Goal: Task Accomplishment & Management: Manage account settings

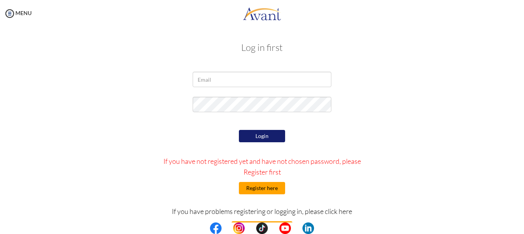
click at [258, 186] on button "Register here" at bounding box center [262, 188] width 46 height 12
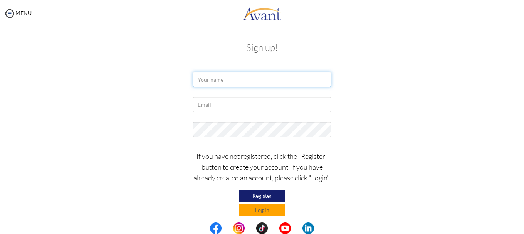
click at [259, 78] on input "text" at bounding box center [261, 79] width 139 height 15
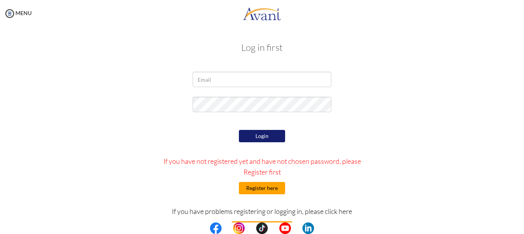
click at [262, 184] on button "Register here" at bounding box center [262, 188] width 46 height 12
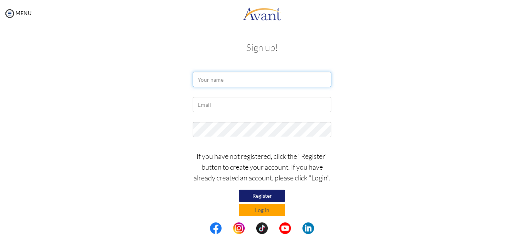
click at [237, 85] on input "text" at bounding box center [261, 79] width 139 height 15
type input "E rmal Tartaris"
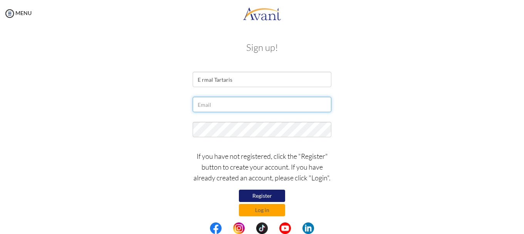
click at [232, 107] on input "text" at bounding box center [261, 104] width 139 height 15
type input "gtartaris@gmail.com"
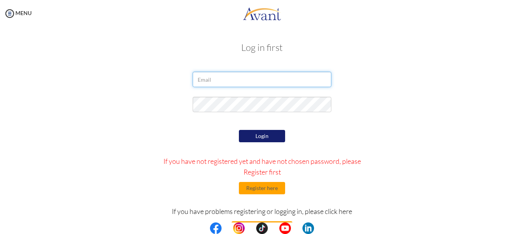
type input "gtartaris@gmail.com"
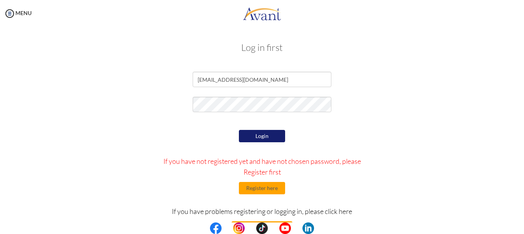
click at [261, 133] on button "Login" at bounding box center [262, 136] width 46 height 12
click at [261, 191] on button "Register here" at bounding box center [262, 188] width 46 height 12
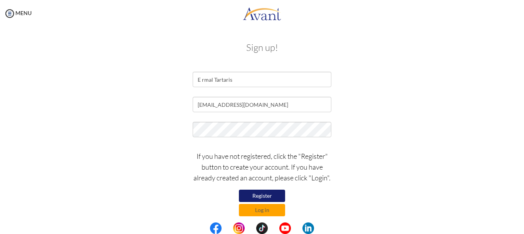
click at [252, 195] on button "Register" at bounding box center [262, 195] width 46 height 12
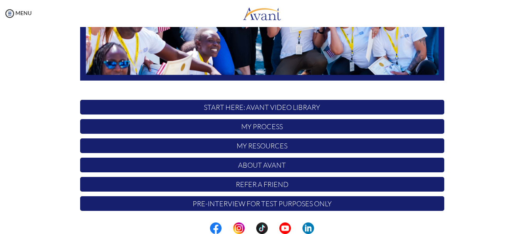
scroll to position [194, 0]
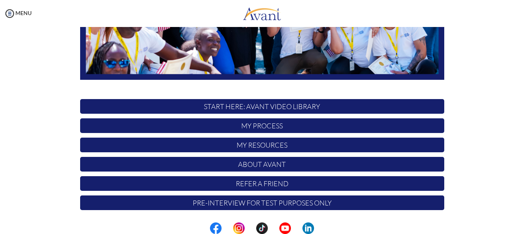
click at [235, 106] on p "START HERE: Avant Video Library" at bounding box center [262, 106] width 364 height 15
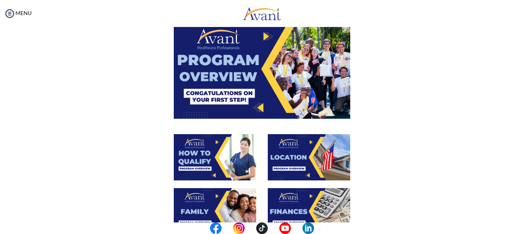
scroll to position [0, 0]
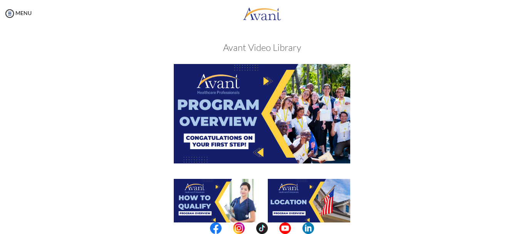
click at [228, 89] on img at bounding box center [262, 113] width 176 height 99
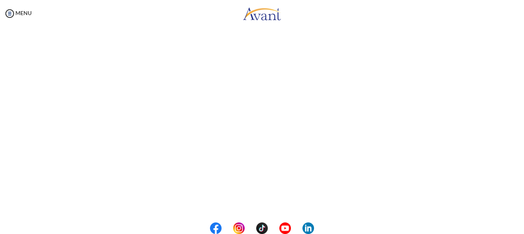
scroll to position [145, 0]
click at [273, 201] on body "Maintenance break. Please come back in 2 hours. MENU My Status What is the next…" at bounding box center [262, 117] width 524 height 234
click at [246, 201] on button "Back to Avant Video Library" at bounding box center [262, 202] width 76 height 12
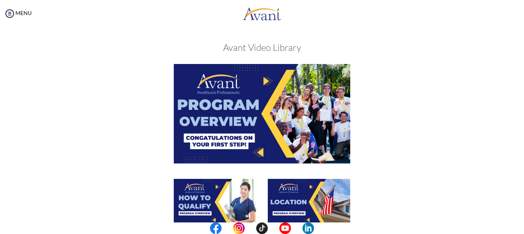
click at [257, 154] on img at bounding box center [262, 113] width 176 height 99
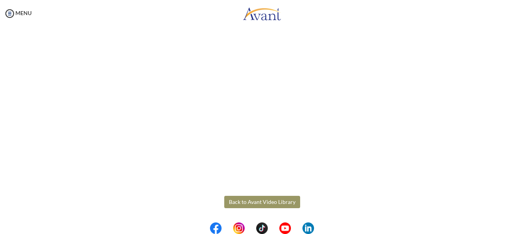
click at [271, 204] on body "Maintenance break. Please come back in 2 hours. MENU My Status What is the next…" at bounding box center [262, 117] width 524 height 234
click at [263, 201] on button "Back to Avant Video Library" at bounding box center [262, 202] width 76 height 12
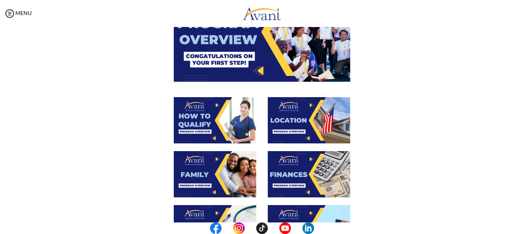
scroll to position [86, 0]
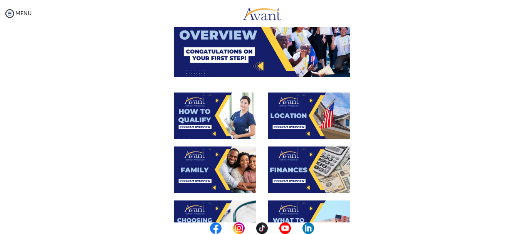
click at [195, 116] on img at bounding box center [215, 115] width 82 height 46
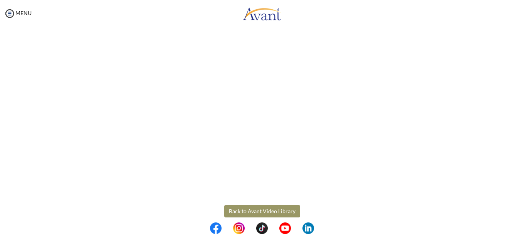
scroll to position [145, 0]
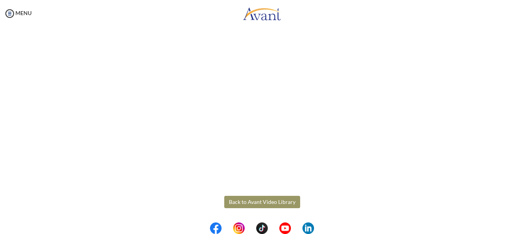
click at [268, 203] on body "Maintenance break. Please come back in 2 hours. MENU My Status What is the next…" at bounding box center [262, 117] width 524 height 234
click at [253, 201] on button "Back to Avant Video Library" at bounding box center [262, 202] width 76 height 12
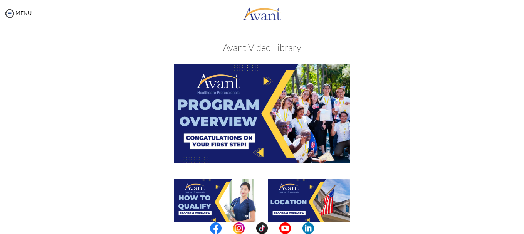
click at [306, 195] on img at bounding box center [309, 202] width 82 height 46
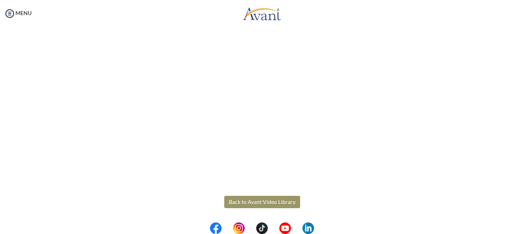
click at [269, 204] on body "Maintenance break. Please come back in 2 hours. MENU My Status What is the next…" at bounding box center [262, 117] width 524 height 234
click at [256, 202] on button "Back to Avant Video Library" at bounding box center [262, 202] width 76 height 12
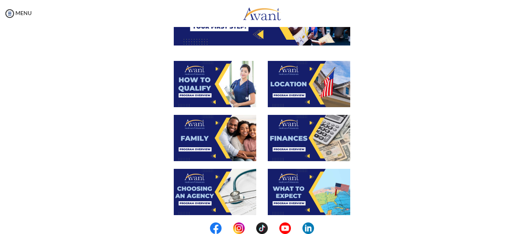
scroll to position [127, 0]
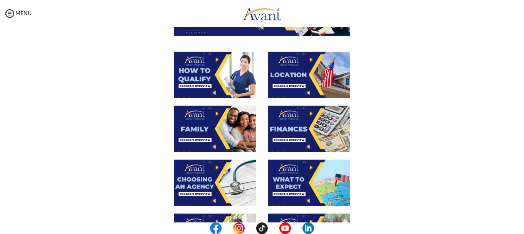
click at [192, 120] on img at bounding box center [215, 128] width 82 height 46
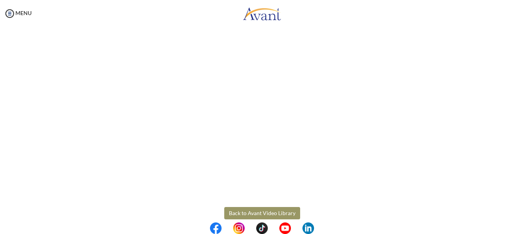
scroll to position [222, 0]
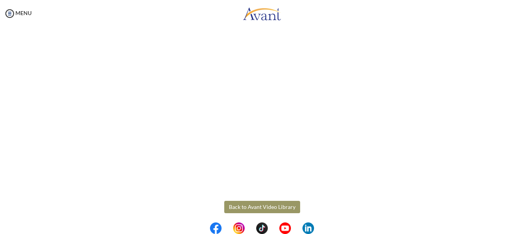
click at [282, 209] on body "Maintenance break. Please come back in 2 hours. MENU My Status What is the next…" at bounding box center [262, 117] width 524 height 234
click at [253, 207] on button "Back to Avant Video Library" at bounding box center [262, 207] width 76 height 12
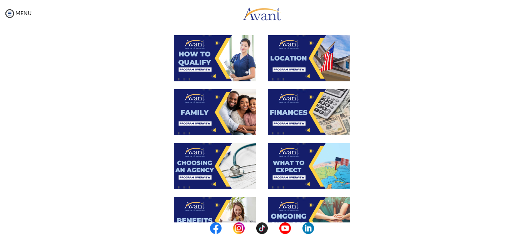
scroll to position [141, 0]
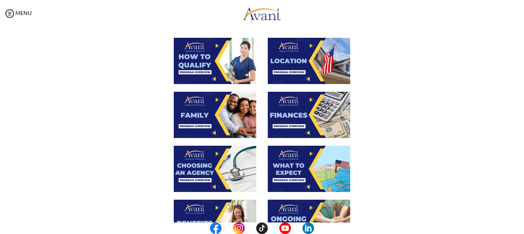
click at [289, 107] on img at bounding box center [309, 115] width 82 height 46
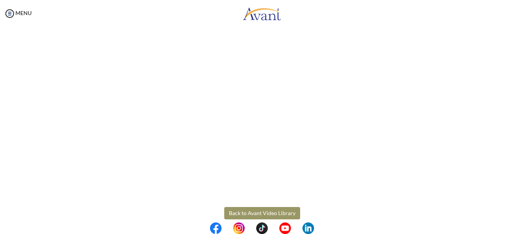
scroll to position [145, 0]
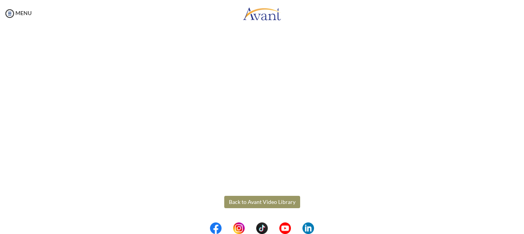
click at [258, 202] on body "Maintenance break. Please come back in 2 hours. MENU My Status What is the next…" at bounding box center [262, 117] width 524 height 234
click at [258, 202] on button "Back to Avant Video Library" at bounding box center [262, 202] width 76 height 12
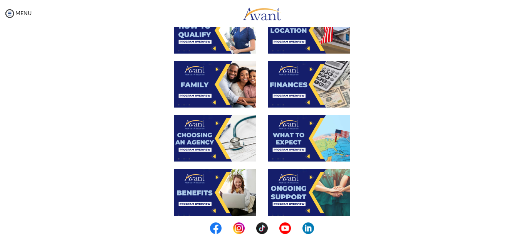
scroll to position [175, 0]
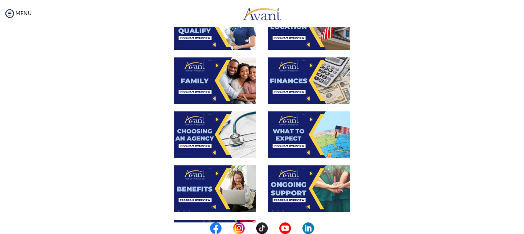
click at [201, 124] on img at bounding box center [215, 134] width 82 height 46
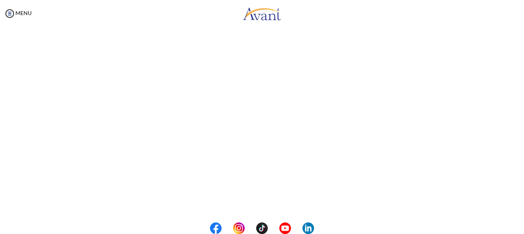
scroll to position [227, 0]
click at [271, 201] on body "Maintenance break. Please come back in 2 hours. MENU My Status What is the next…" at bounding box center [262, 117] width 524 height 234
click at [271, 201] on button "Back to Avant Video Library" at bounding box center [262, 202] width 76 height 12
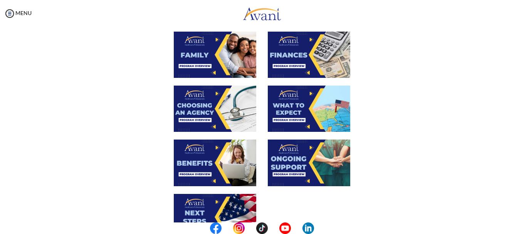
scroll to position [203, 0]
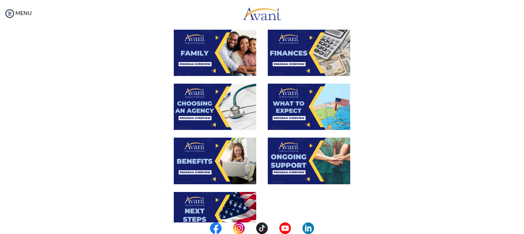
click at [305, 97] on img at bounding box center [309, 107] width 82 height 46
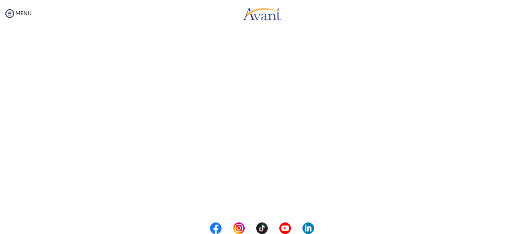
scroll to position [227, 0]
click at [278, 201] on body "Maintenance break. Please come back in 2 hours. MENU My Status What is the next…" at bounding box center [262, 117] width 524 height 234
click at [257, 199] on button "Back to Avant Video Library" at bounding box center [262, 202] width 76 height 12
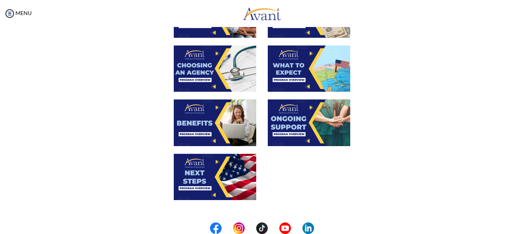
scroll to position [242, 0]
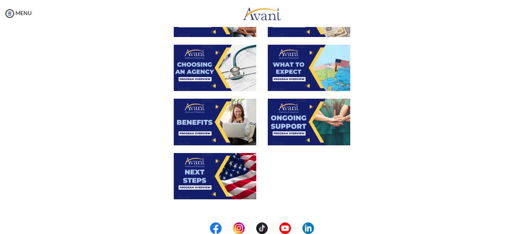
click at [201, 118] on img at bounding box center [215, 122] width 82 height 46
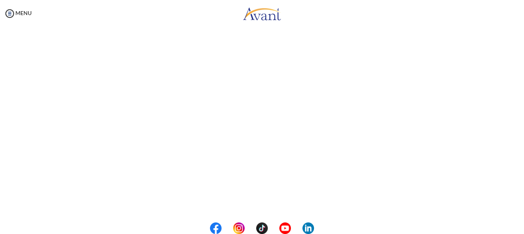
scroll to position [227, 0]
click at [275, 204] on body "Maintenance break. Please come back in 2 hours. MENU My Status What is the next…" at bounding box center [262, 117] width 524 height 234
click at [275, 204] on button "Back to Avant Video Library" at bounding box center [262, 202] width 76 height 12
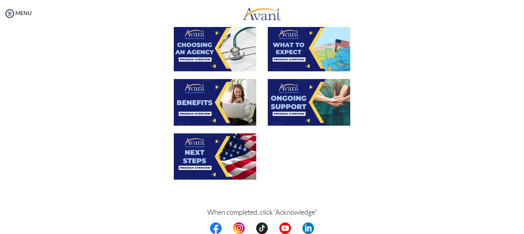
scroll to position [261, 0]
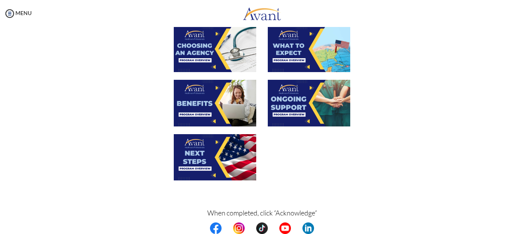
click at [293, 92] on img at bounding box center [309, 103] width 82 height 46
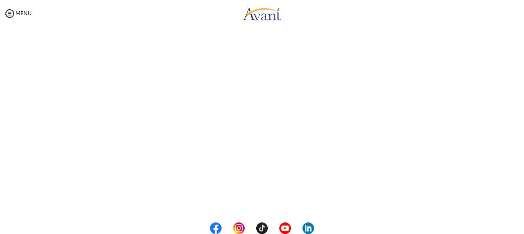
scroll to position [227, 0]
click at [282, 202] on body "Maintenance break. Please come back in 2 hours. MENU My Status What is the next…" at bounding box center [262, 117] width 524 height 234
click at [282, 202] on button "Back to Avant Video Library" at bounding box center [262, 202] width 76 height 12
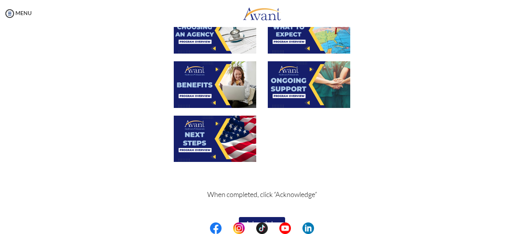
scroll to position [280, 0]
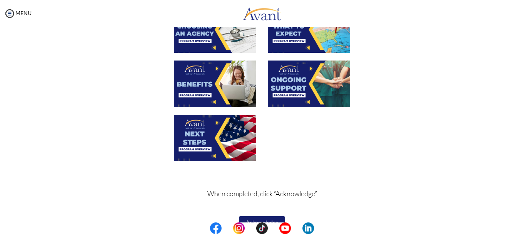
click at [199, 124] on img at bounding box center [215, 138] width 82 height 46
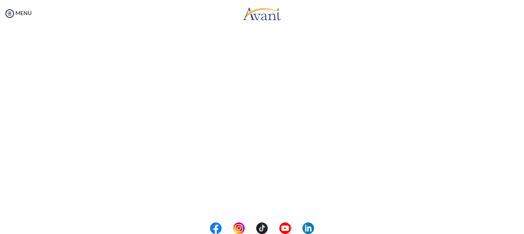
scroll to position [227, 0]
click at [266, 200] on body "Maintenance break. Please come back in 2 hours. MENU My Status What is the next…" at bounding box center [262, 117] width 524 height 234
click at [266, 200] on button "Back to Avant Video Library" at bounding box center [262, 202] width 76 height 12
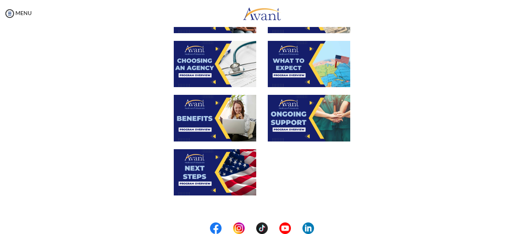
scroll to position [296, 0]
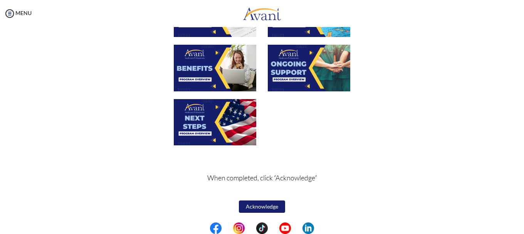
click at [262, 202] on button "Acknowledge" at bounding box center [262, 206] width 46 height 12
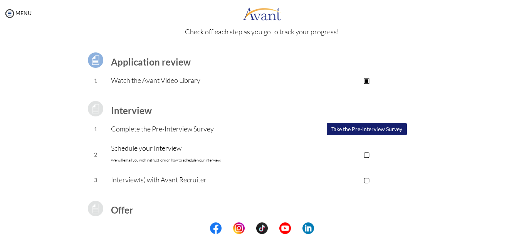
scroll to position [36, 0]
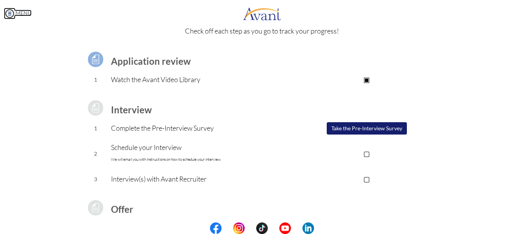
click at [18, 15] on link "MENU" at bounding box center [18, 13] width 28 height 7
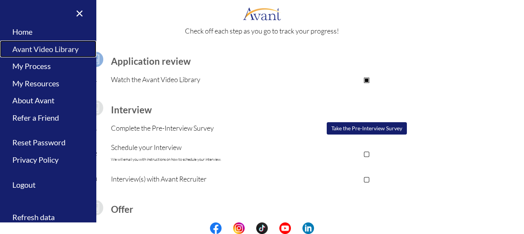
click at [29, 47] on link "Avant Video Library" at bounding box center [48, 48] width 96 height 17
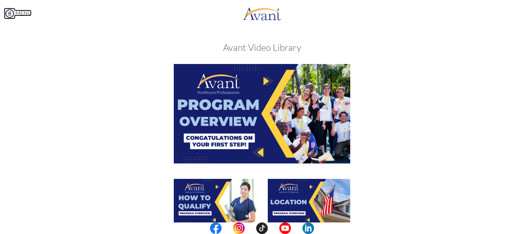
click at [8, 10] on img at bounding box center [10, 14] width 12 height 12
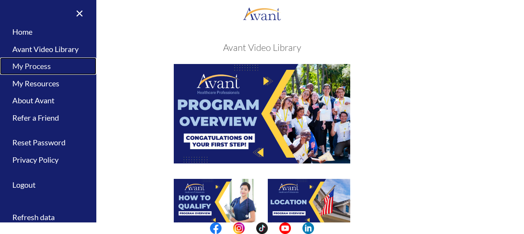
click at [31, 63] on link "My Process" at bounding box center [48, 65] width 96 height 17
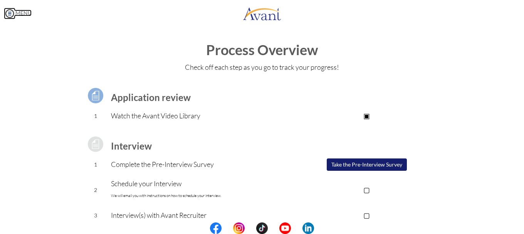
click at [12, 12] on img at bounding box center [10, 14] width 12 height 12
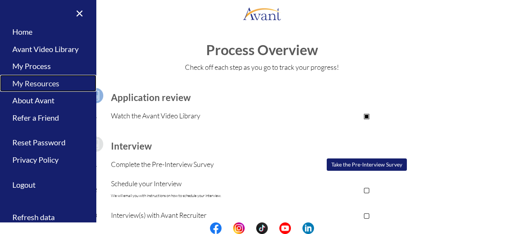
click at [33, 84] on link "My Resources" at bounding box center [48, 83] width 96 height 17
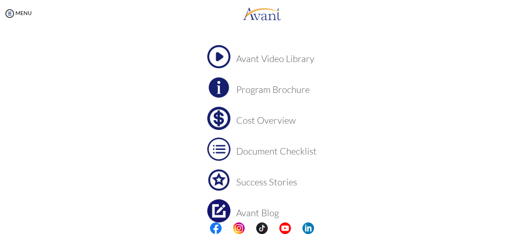
scroll to position [39, 0]
click at [254, 88] on h3 "Program Brochure" at bounding box center [276, 89] width 80 height 10
click at [223, 116] on img at bounding box center [218, 117] width 23 height 23
click at [262, 120] on h3 "Cost Overview" at bounding box center [276, 120] width 80 height 10
click at [220, 154] on img at bounding box center [218, 148] width 23 height 23
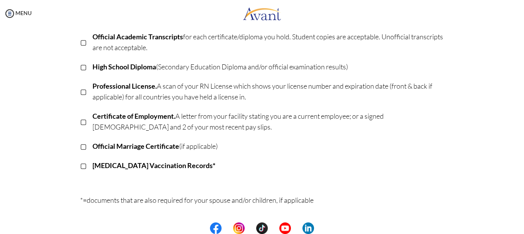
scroll to position [163, 0]
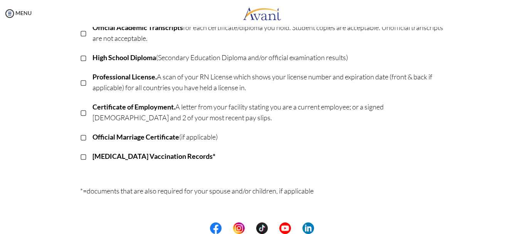
click at [80, 157] on p "▢" at bounding box center [83, 156] width 7 height 11
click at [80, 157] on p "▣" at bounding box center [83, 156] width 7 height 11
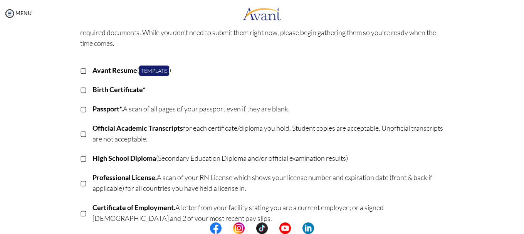
scroll to position [0, 0]
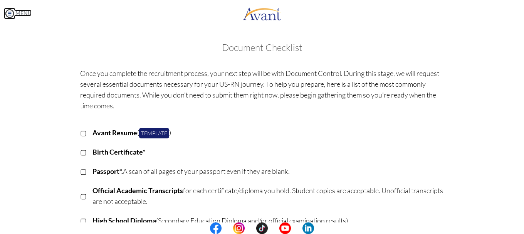
click at [7, 12] on img at bounding box center [10, 14] width 12 height 12
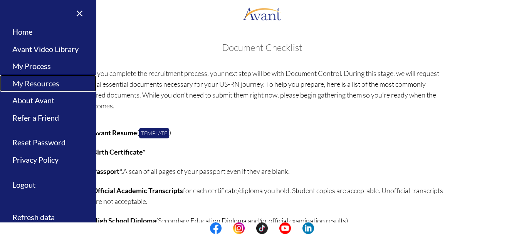
click at [36, 85] on link "My Resources" at bounding box center [48, 83] width 96 height 17
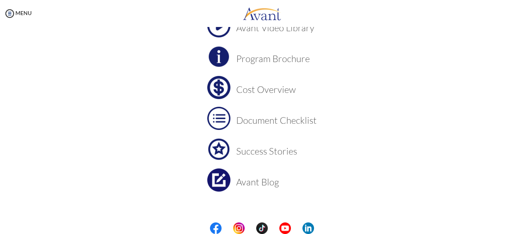
scroll to position [75, 0]
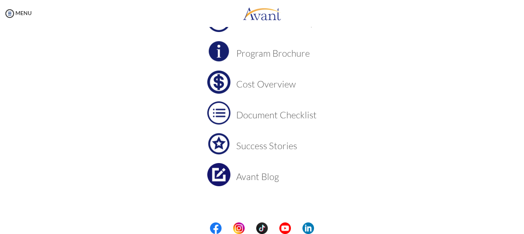
click at [242, 148] on h3 "Success Stories" at bounding box center [276, 146] width 80 height 10
click at [27, 10] on link "MENU" at bounding box center [18, 13] width 28 height 7
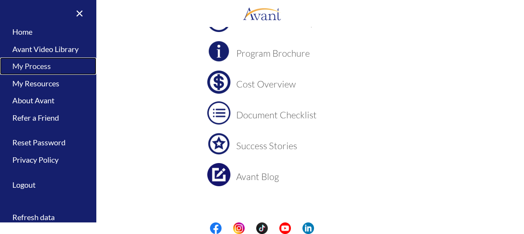
click at [38, 64] on link "My Process" at bounding box center [48, 65] width 96 height 17
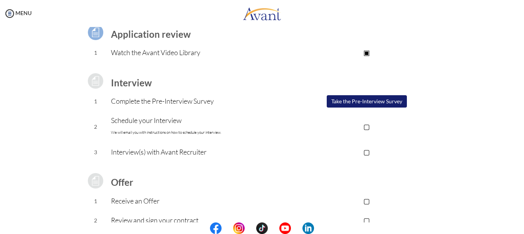
scroll to position [117, 0]
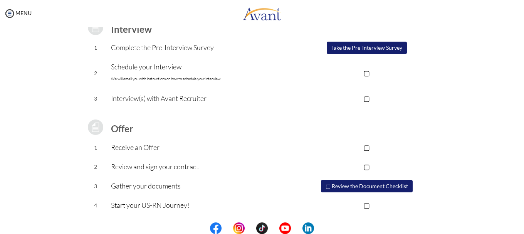
click at [26, 18] on div "MENU" at bounding box center [16, 117] width 32 height 234
click at [22, 10] on link "MENU" at bounding box center [18, 13] width 28 height 7
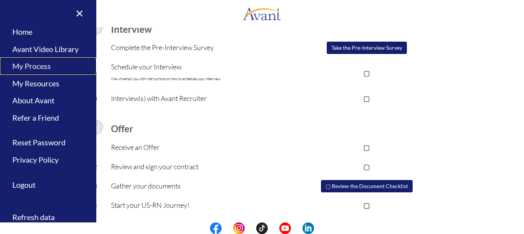
click at [40, 69] on link "My Process" at bounding box center [48, 65] width 96 height 17
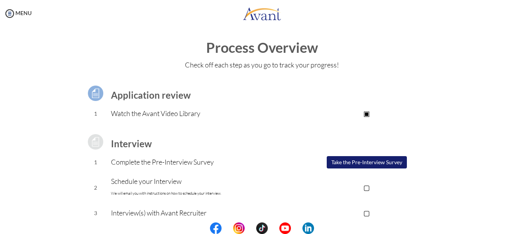
scroll to position [0, 0]
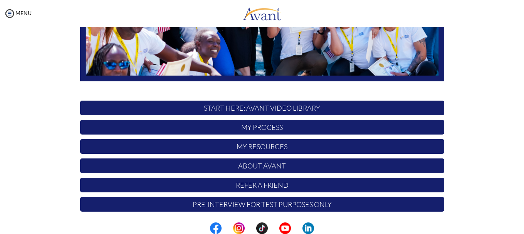
scroll to position [194, 0]
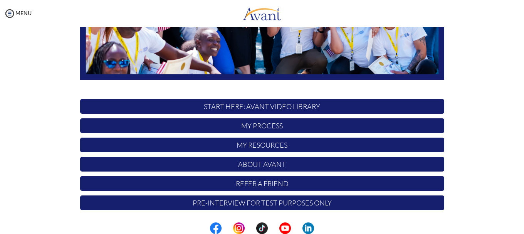
click at [260, 124] on p "My Process" at bounding box center [262, 125] width 364 height 15
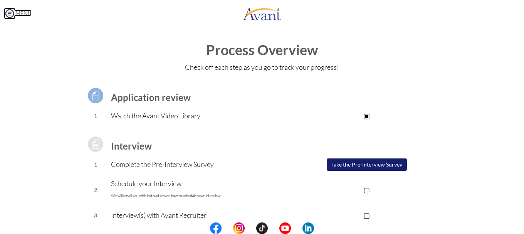
click at [11, 13] on img at bounding box center [10, 14] width 12 height 12
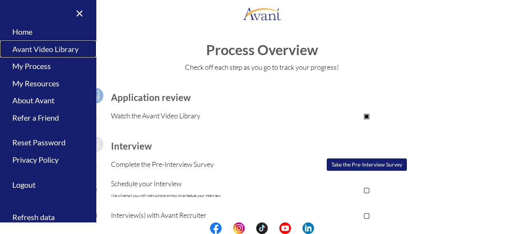
click at [51, 52] on link "Avant Video Library" at bounding box center [48, 48] width 96 height 17
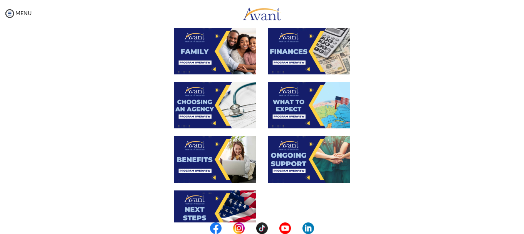
scroll to position [296, 0]
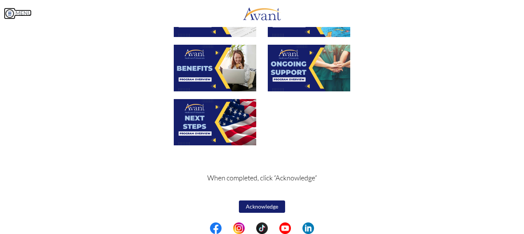
click at [9, 12] on img at bounding box center [10, 14] width 12 height 12
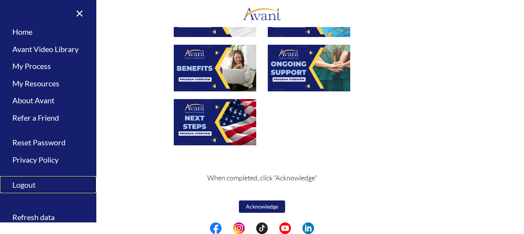
click at [28, 182] on link "Logout" at bounding box center [48, 184] width 96 height 17
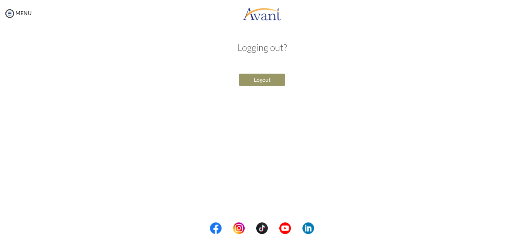
click at [273, 82] on button "Logout" at bounding box center [262, 80] width 46 height 12
